Goal: Task Accomplishment & Management: Complete application form

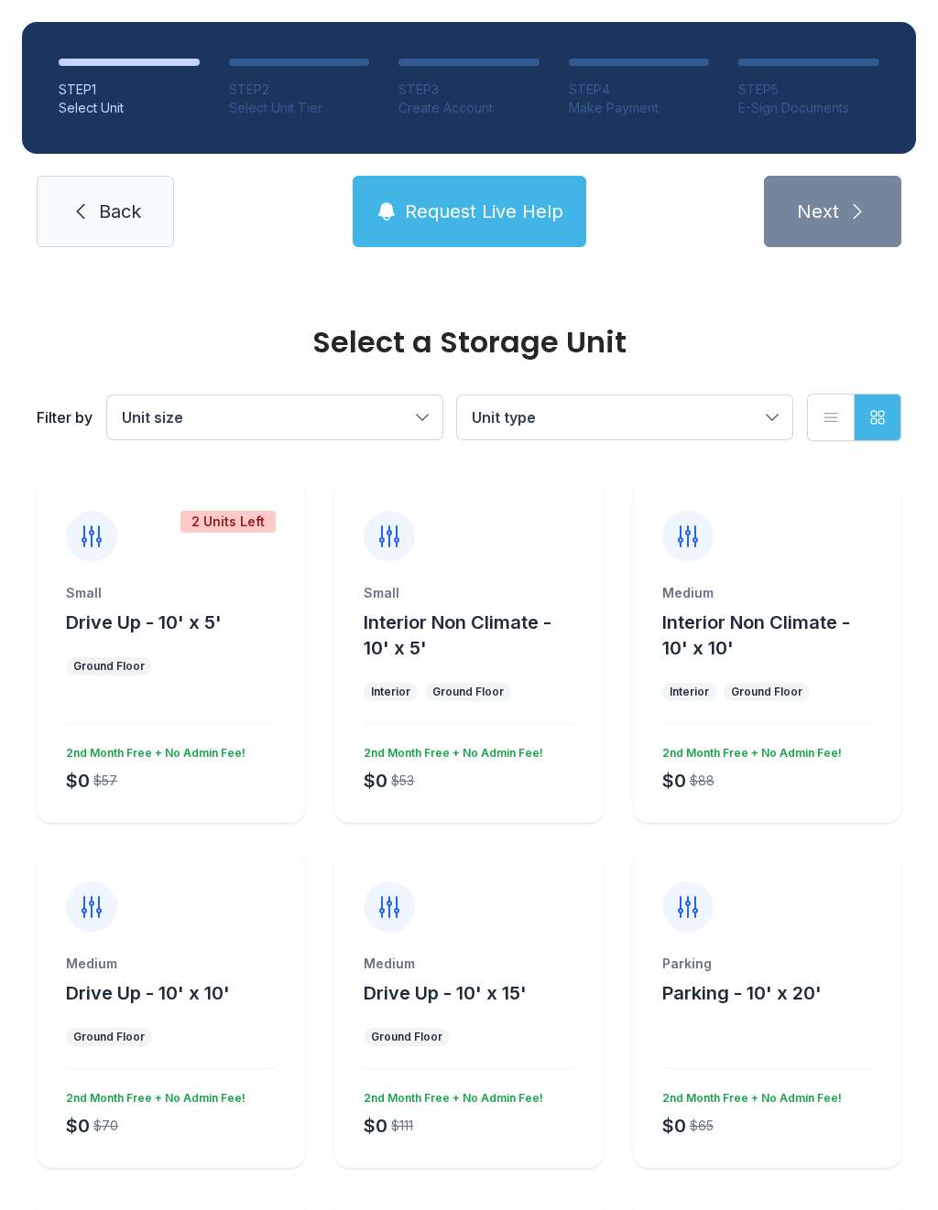
scroll to position [-7, 0]
click at [146, 195] on link "Back" at bounding box center [105, 211] width 137 height 71
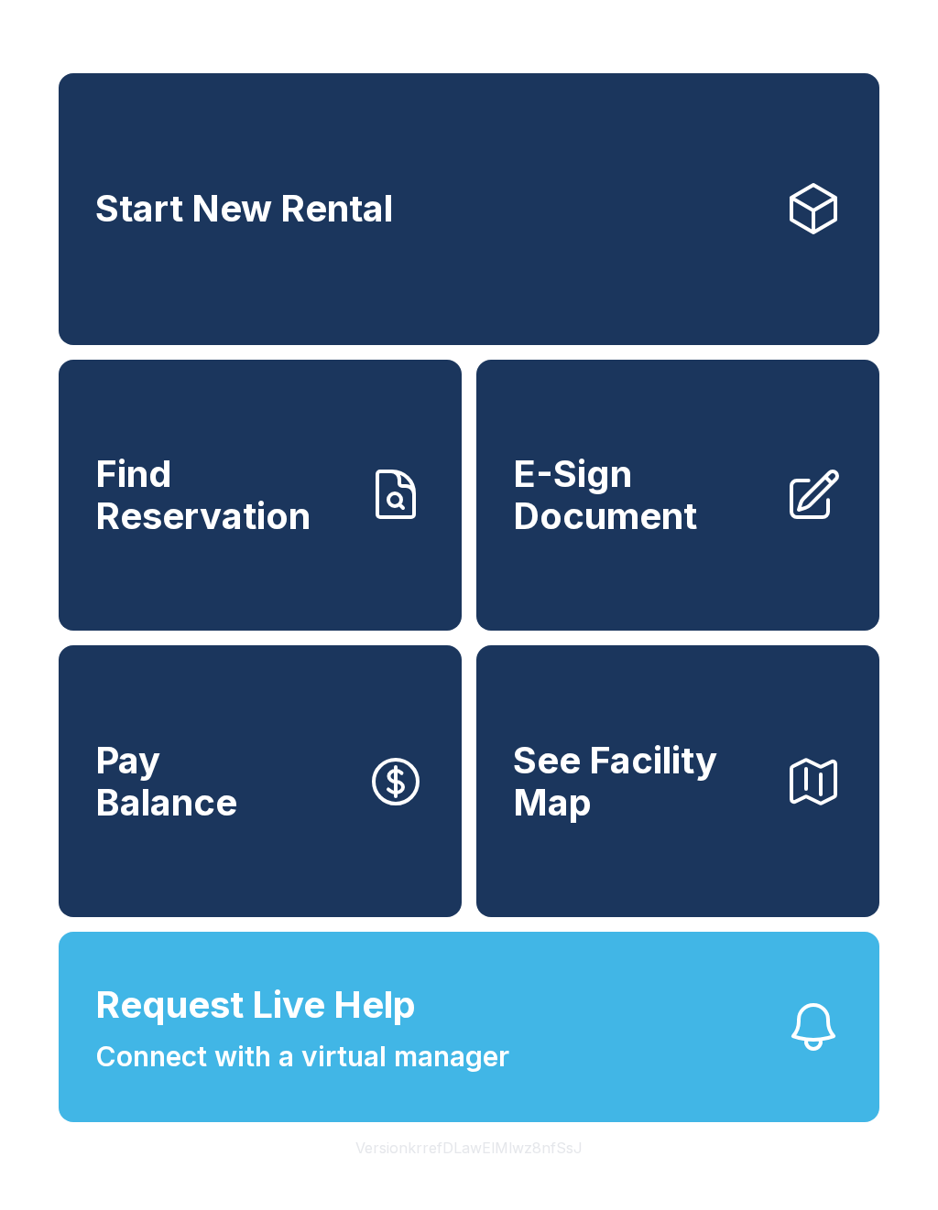
click at [668, 494] on span "E-Sign Document" at bounding box center [641, 494] width 256 height 83
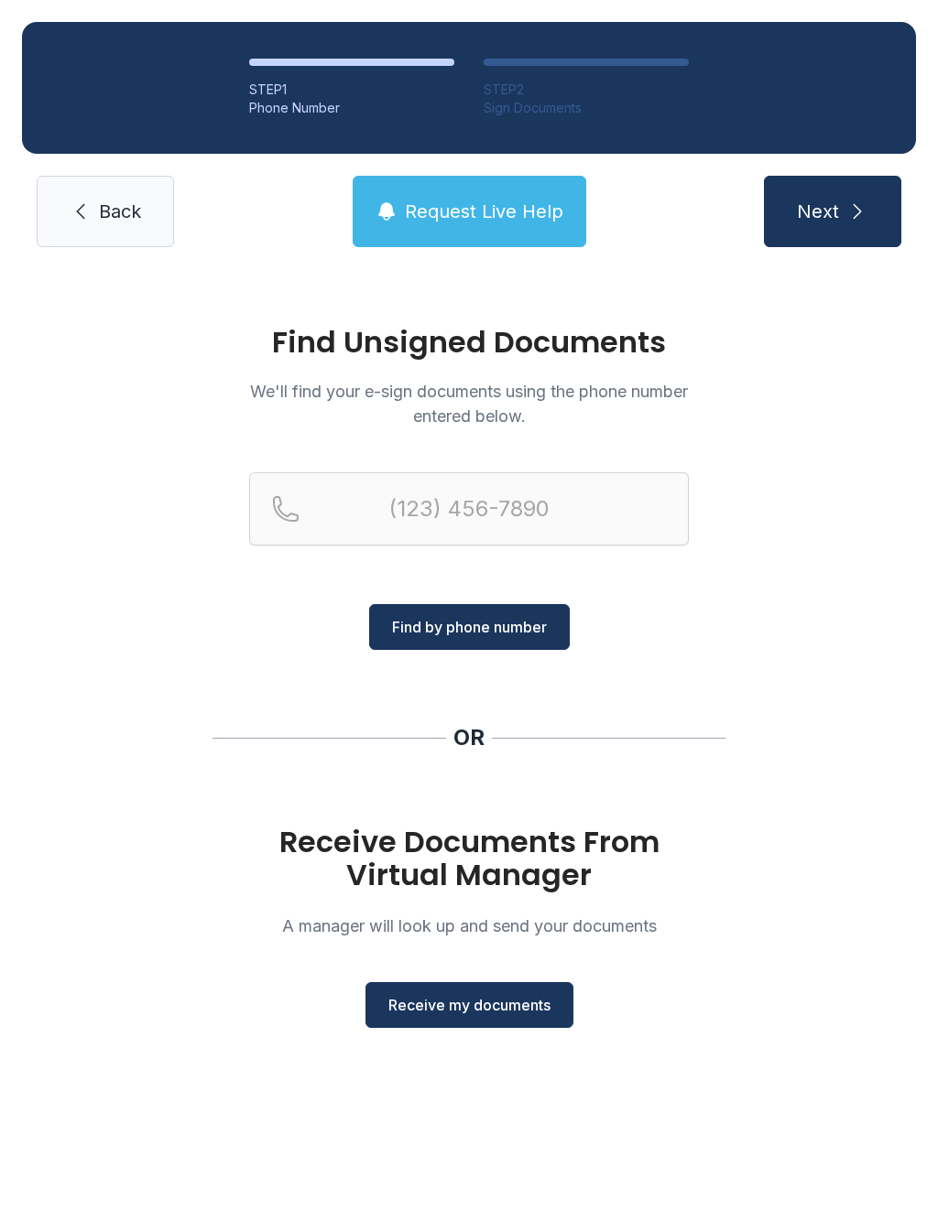
click at [479, 1020] on button "Receive my documents" at bounding box center [469, 1005] width 208 height 46
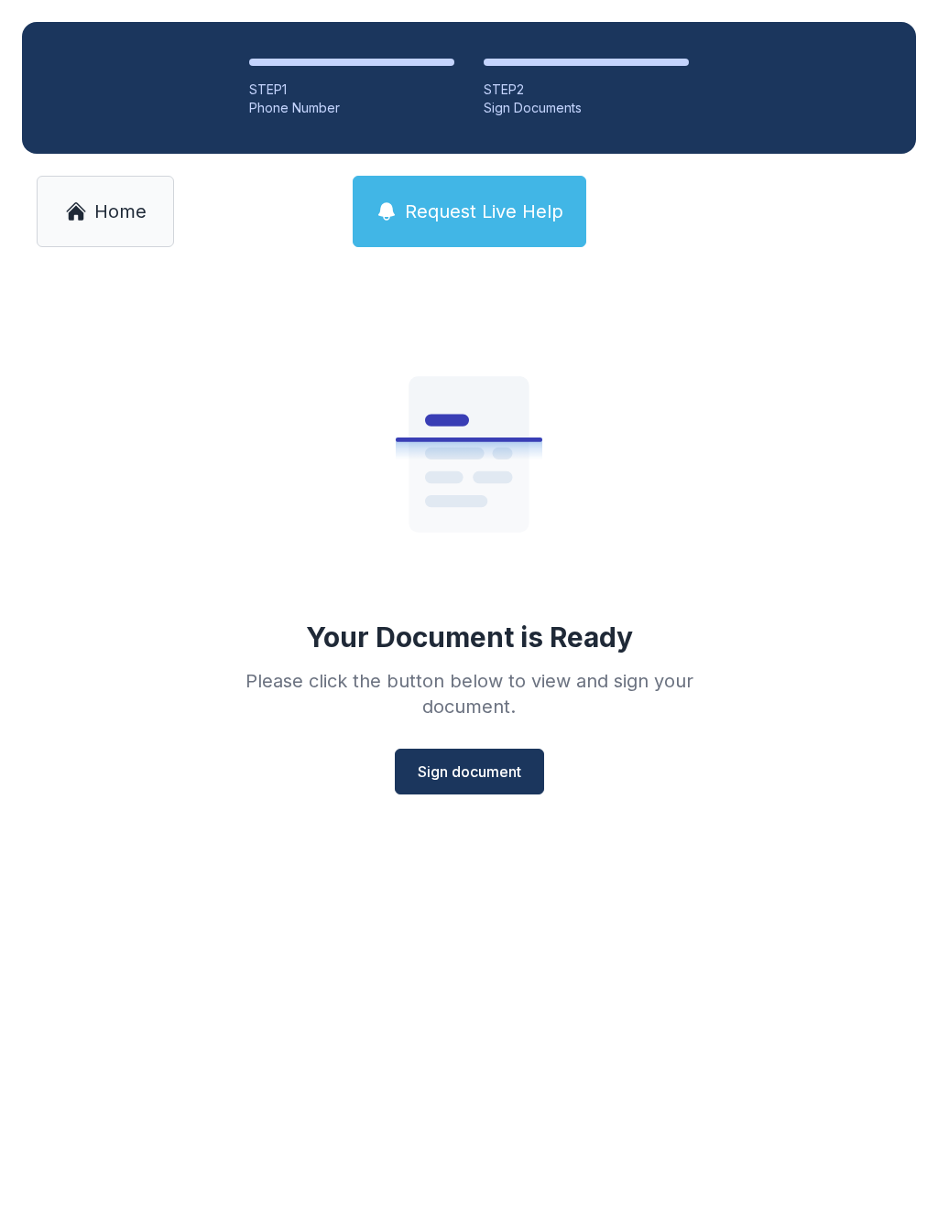
click at [500, 765] on span "Sign document" at bounding box center [469, 772] width 103 height 22
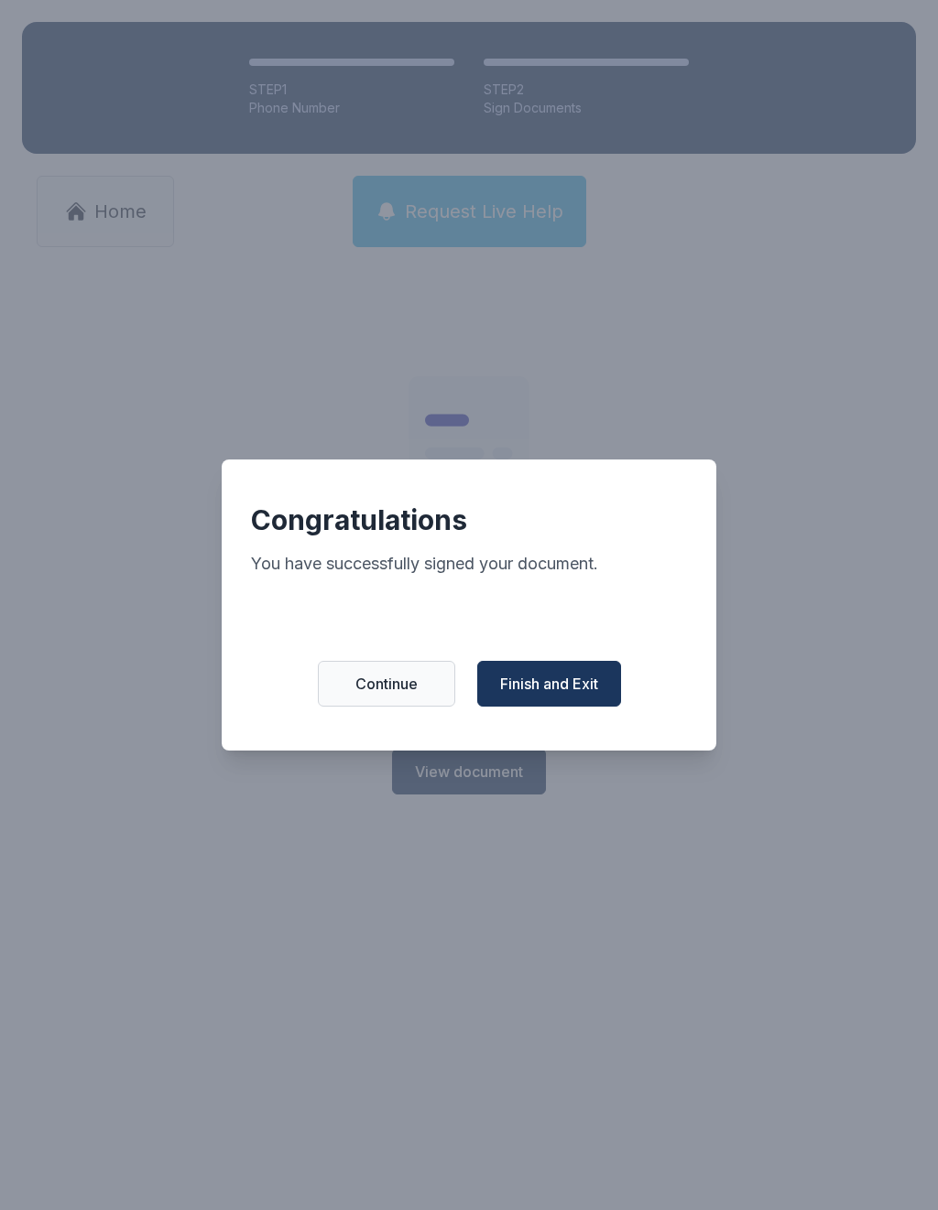
click at [598, 693] on span "Finish and Exit" at bounding box center [549, 684] width 98 height 22
